Goal: Task Accomplishment & Management: Manage account settings

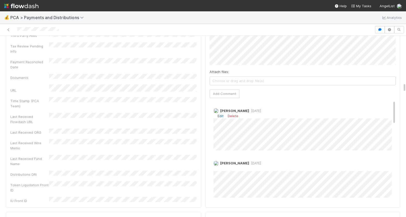
click at [219, 114] on link "Edit" at bounding box center [221, 116] width 6 height 4
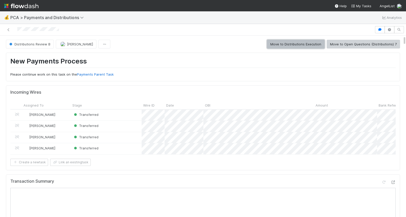
click at [311, 46] on button "Move to Distributions Execution" at bounding box center [296, 44] width 58 height 9
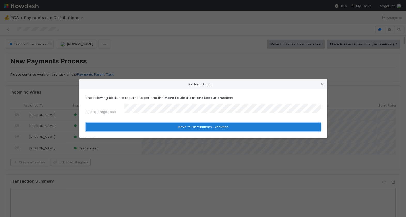
click at [144, 130] on button "Move to Distributions Execution" at bounding box center [203, 127] width 235 height 9
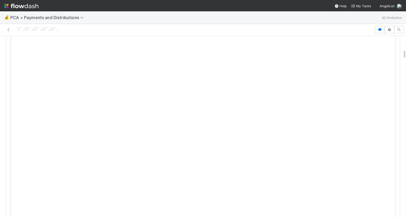
scroll to position [303, 0]
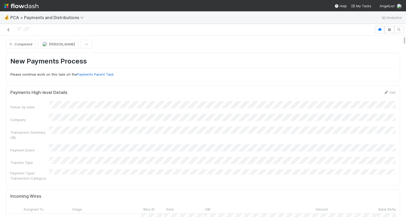
click at [10, 31] on icon at bounding box center [8, 29] width 5 height 3
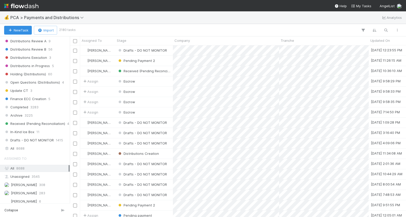
scroll to position [387, 0]
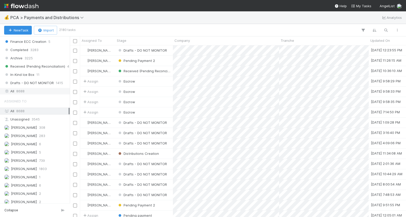
click at [29, 88] on div "All 8688" at bounding box center [36, 91] width 64 height 6
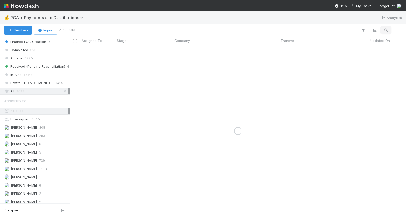
click at [388, 28] on icon "button" at bounding box center [385, 30] width 5 height 5
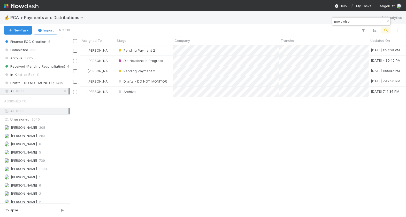
scroll to position [172, 336]
type input "newswhip"
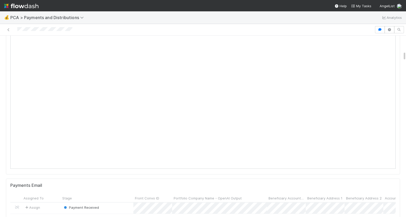
scroll to position [320, 0]
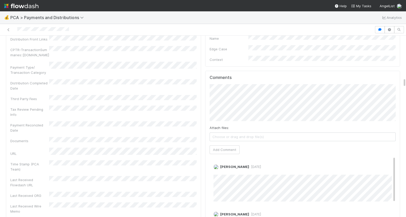
scroll to position [793, 0]
click at [227, 146] on button "Add Comment" at bounding box center [225, 150] width 30 height 9
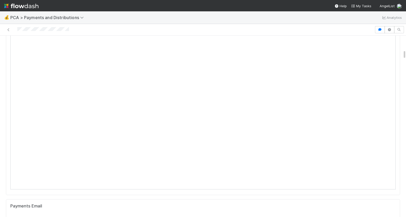
scroll to position [0, 0]
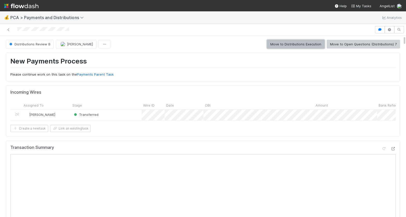
click at [306, 44] on button "Move to Distributions Execution" at bounding box center [296, 44] width 58 height 9
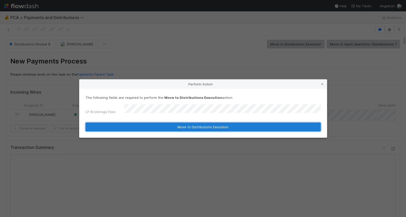
click at [149, 125] on button "Move to Distributions Execution" at bounding box center [203, 127] width 235 height 9
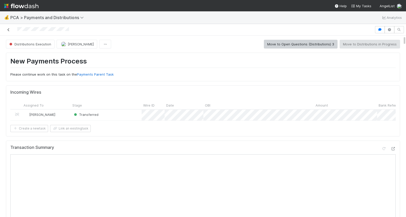
click at [10, 29] on icon at bounding box center [8, 29] width 5 height 3
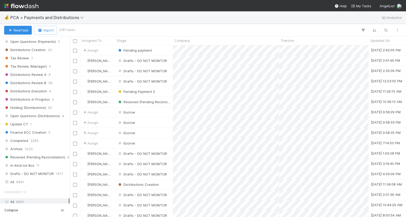
scroll to position [428, 0]
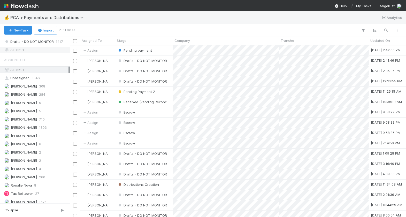
click at [19, 47] on span "8691" at bounding box center [20, 50] width 8 height 6
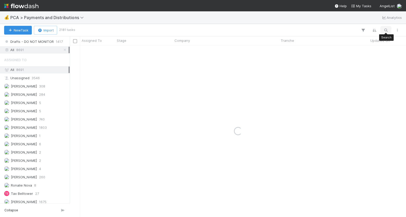
click at [387, 29] on icon "button" at bounding box center [385, 30] width 5 height 5
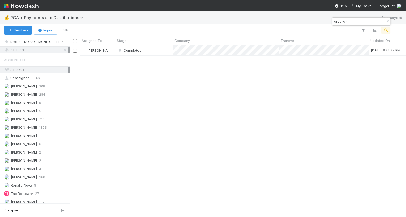
scroll to position [172, 336]
type input "gryphon"
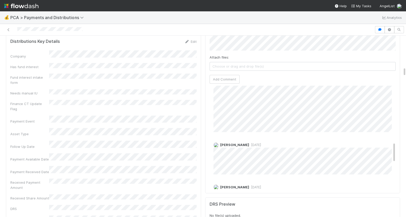
scroll to position [281, 0]
click at [310, 7] on nav "Help My Tasks AngelList" at bounding box center [203, 5] width 406 height 11
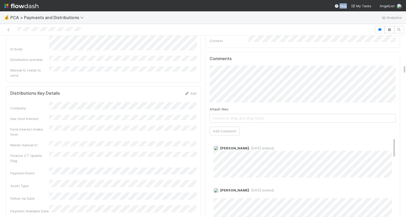
scroll to position [580, 0]
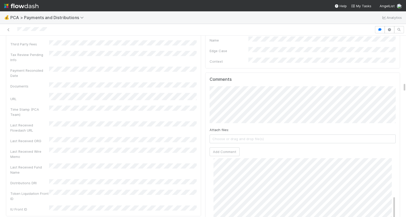
scroll to position [143, 0]
drag, startPoint x: 52, startPoint y: 31, endPoint x: 14, endPoint y: 30, distance: 38.5
click at [14, 30] on div at bounding box center [187, 29] width 370 height 7
click at [223, 148] on button "Add Comment" at bounding box center [225, 152] width 30 height 9
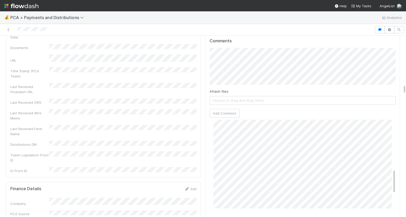
scroll to position [0, 0]
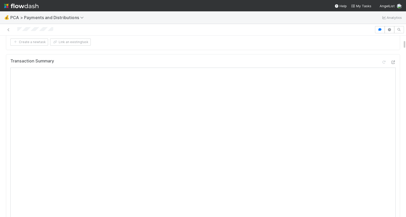
scroll to position [147, 0]
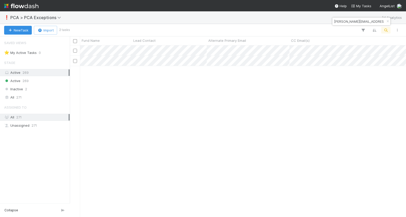
scroll to position [172, 336]
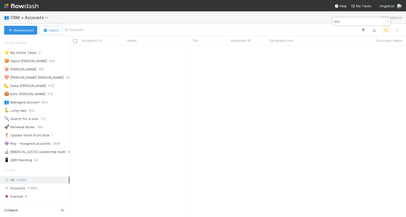
scroll to position [172, 336]
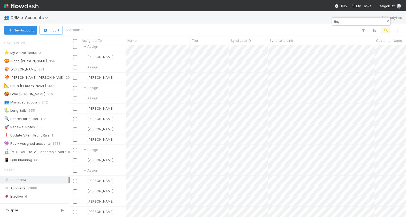
click at [386, 20] on icon "button" at bounding box center [387, 21] width 5 height 3
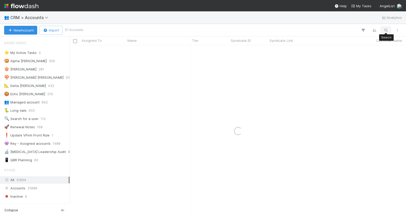
click at [386, 32] on icon "button" at bounding box center [385, 30] width 5 height 5
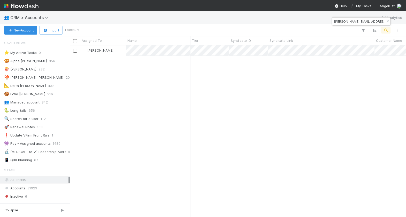
type input "[PERSON_NAME][EMAIL_ADDRESS][DOMAIN_NAME]"
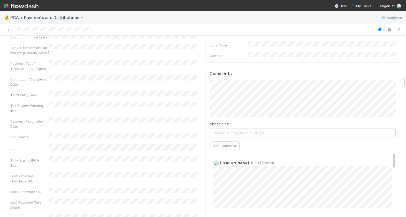
scroll to position [746, 0]
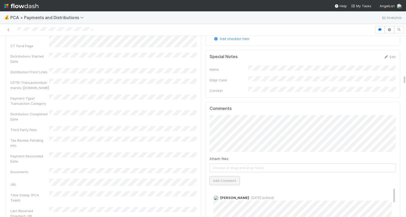
click at [221, 177] on button "Add Comment" at bounding box center [225, 181] width 30 height 9
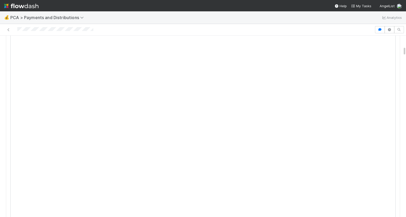
scroll to position [0, 0]
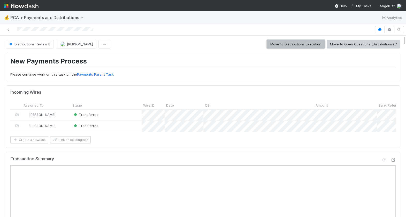
click at [302, 45] on button "Move to Distributions Execution" at bounding box center [296, 44] width 58 height 9
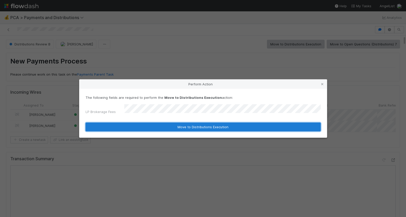
click at [159, 127] on button "Move to Distributions Execution" at bounding box center [203, 127] width 235 height 9
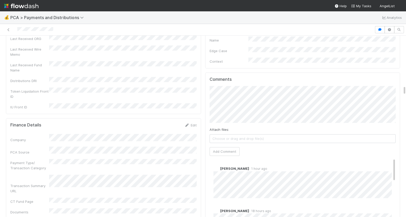
scroll to position [946, 0]
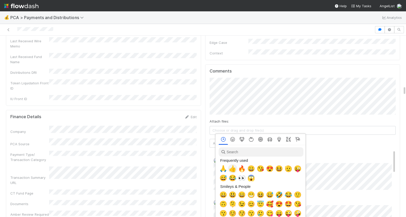
click at [232, 169] on span "👍" at bounding box center [233, 168] width 8 height 7
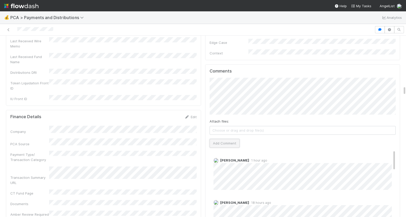
click at [224, 139] on button "Add Comment" at bounding box center [225, 143] width 30 height 9
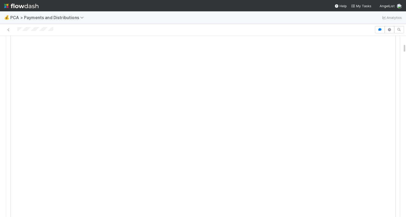
scroll to position [0, 0]
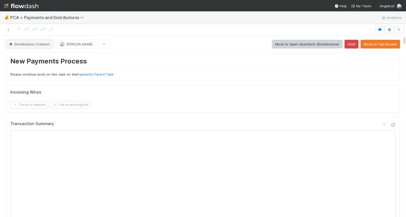
click at [34, 44] on span "Distributions Creation" at bounding box center [29, 44] width 42 height 4
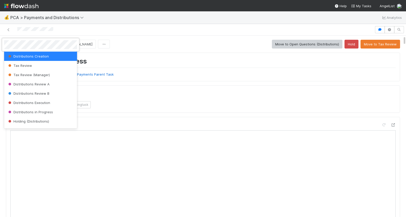
scroll to position [162, 0]
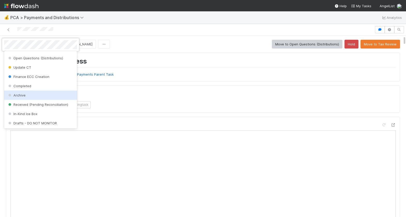
click at [33, 96] on div "Archive" at bounding box center [40, 95] width 73 height 9
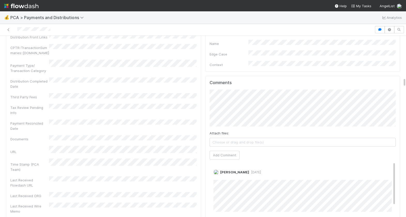
scroll to position [813, 0]
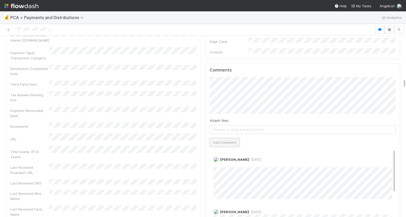
click at [225, 138] on button "Add Comment" at bounding box center [225, 142] width 30 height 9
drag, startPoint x: 57, startPoint y: 31, endPoint x: 16, endPoint y: 31, distance: 41.9
click at [16, 31] on div at bounding box center [187, 29] width 370 height 7
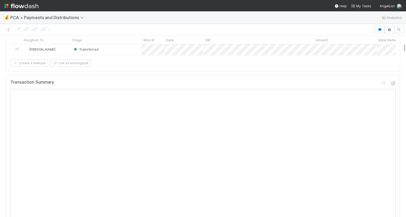
scroll to position [0, 0]
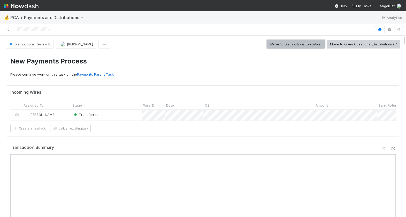
click at [305, 45] on button "Move to Distributions Execution" at bounding box center [296, 44] width 58 height 9
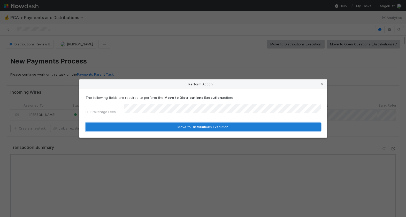
click at [167, 123] on button "Move to Distributions Execution" at bounding box center [203, 127] width 235 height 9
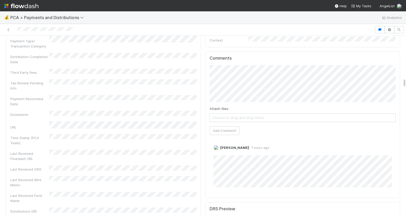
scroll to position [791, 0]
click at [232, 125] on button "Add Comment" at bounding box center [225, 129] width 30 height 9
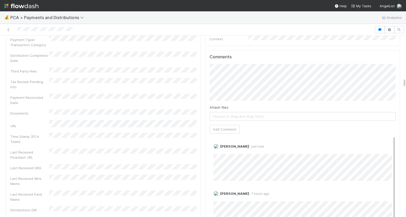
drag, startPoint x: 79, startPoint y: 29, endPoint x: 13, endPoint y: 30, distance: 65.7
click at [13, 30] on div at bounding box center [187, 29] width 370 height 7
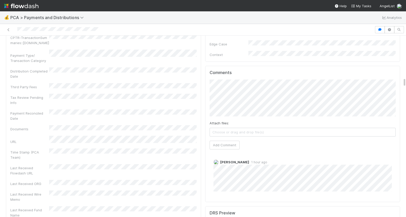
scroll to position [794, 0]
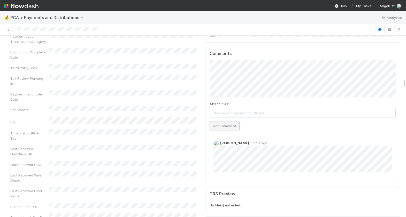
click at [227, 122] on button "Add Comment" at bounding box center [225, 126] width 30 height 9
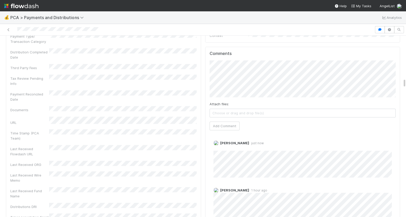
drag, startPoint x: 102, startPoint y: 32, endPoint x: 17, endPoint y: 32, distance: 84.3
click at [18, 32] on div at bounding box center [187, 29] width 370 height 7
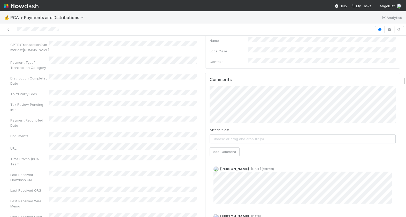
scroll to position [796, 0]
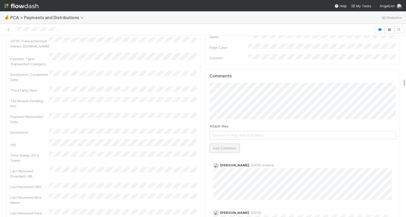
click at [224, 144] on button "Add Comment" at bounding box center [225, 148] width 30 height 9
drag, startPoint x: 64, startPoint y: 31, endPoint x: 15, endPoint y: 29, distance: 48.6
click at [15, 29] on div at bounding box center [187, 29] width 370 height 7
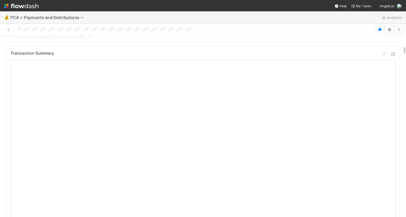
scroll to position [199, 0]
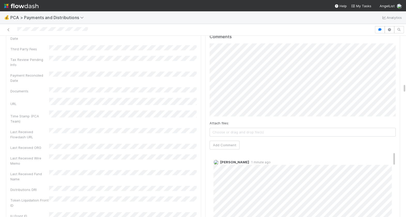
scroll to position [935, 0]
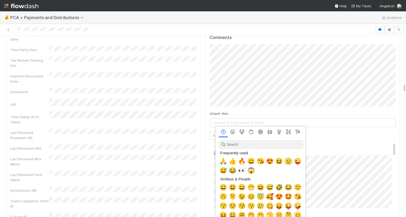
click at [289, 161] on span "🫡" at bounding box center [289, 161] width 8 height 7
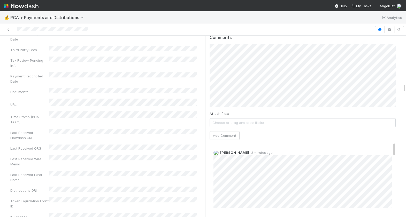
scroll to position [926, 0]
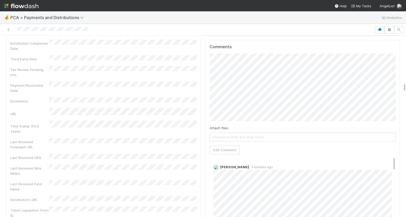
drag, startPoint x: 89, startPoint y: 31, endPoint x: 16, endPoint y: 31, distance: 72.9
click at [17, 31] on div at bounding box center [187, 29] width 370 height 7
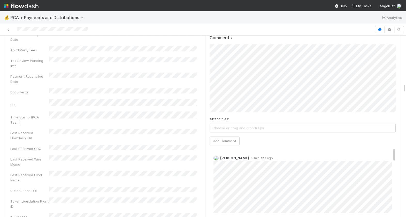
scroll to position [934, 0]
click at [217, 132] on button "Add Comment" at bounding box center [225, 136] width 30 height 9
click at [100, 5] on nav "Help My Tasks AngelList" at bounding box center [203, 5] width 406 height 11
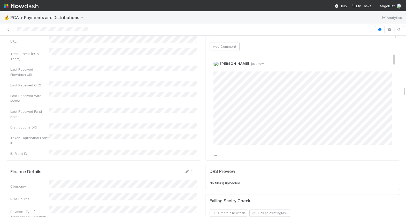
scroll to position [1016, 0]
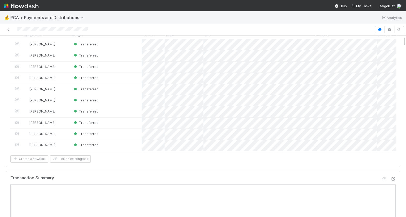
scroll to position [0, 0]
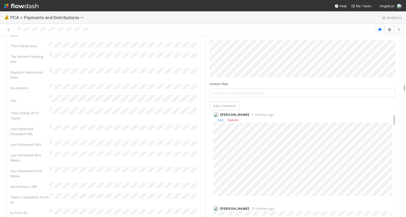
scroll to position [9, 0]
click at [220, 117] on link "Edit" at bounding box center [221, 119] width 6 height 4
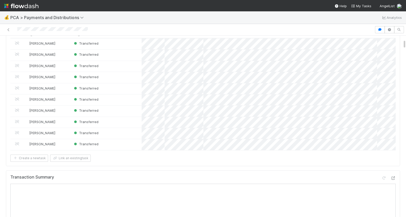
scroll to position [0, 0]
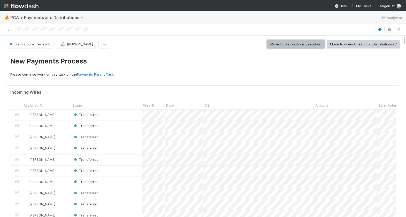
click at [311, 44] on button "Move to Distributions Execution" at bounding box center [296, 44] width 58 height 9
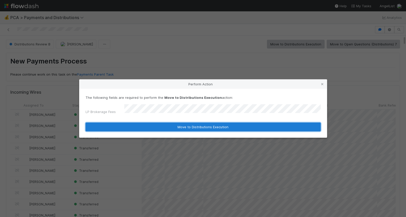
click at [166, 129] on button "Move to Distributions Execution" at bounding box center [203, 127] width 235 height 9
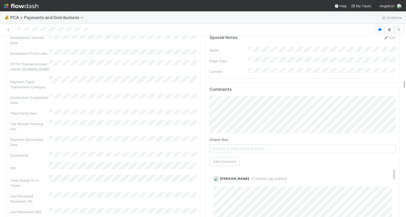
scroll to position [862, 0]
